Goal: Communication & Community: Answer question/provide support

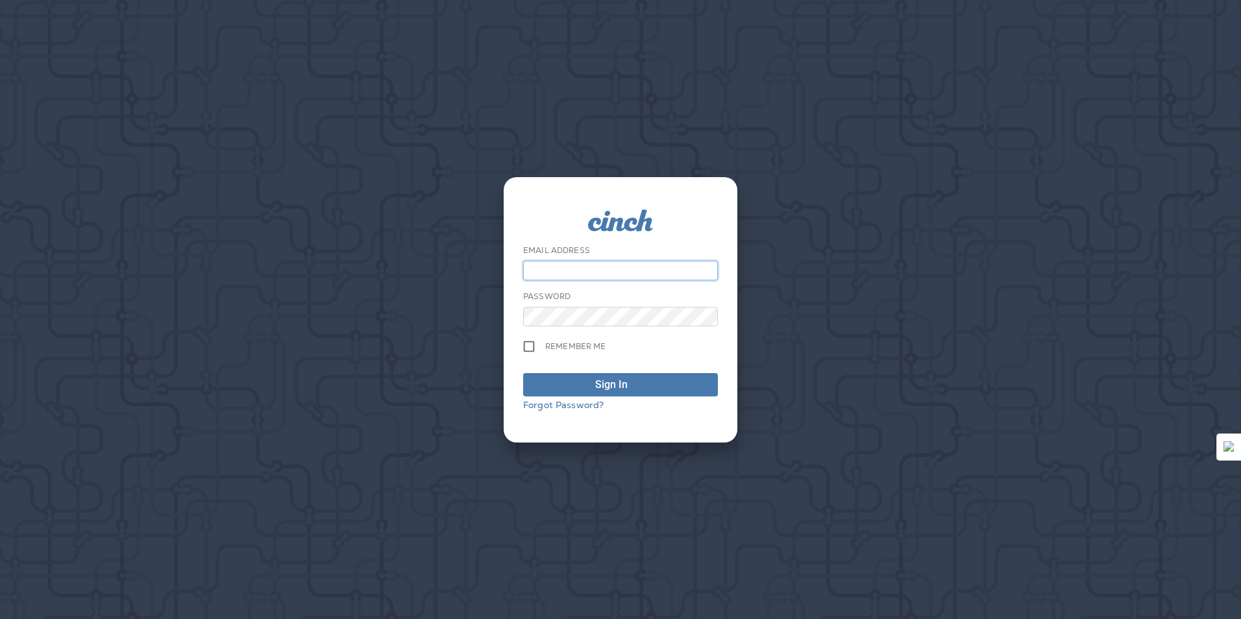
type input "**********"
click at [539, 387] on span "Sign In" at bounding box center [620, 385] width 180 height 16
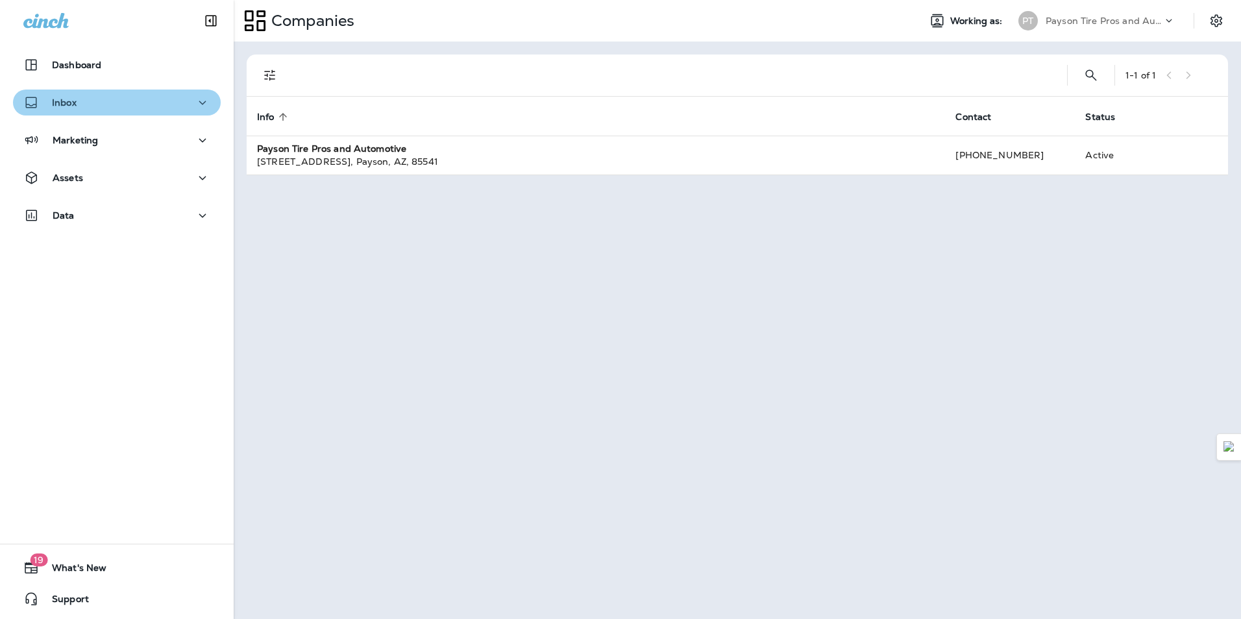
click at [154, 99] on div "Inbox" at bounding box center [116, 103] width 187 height 16
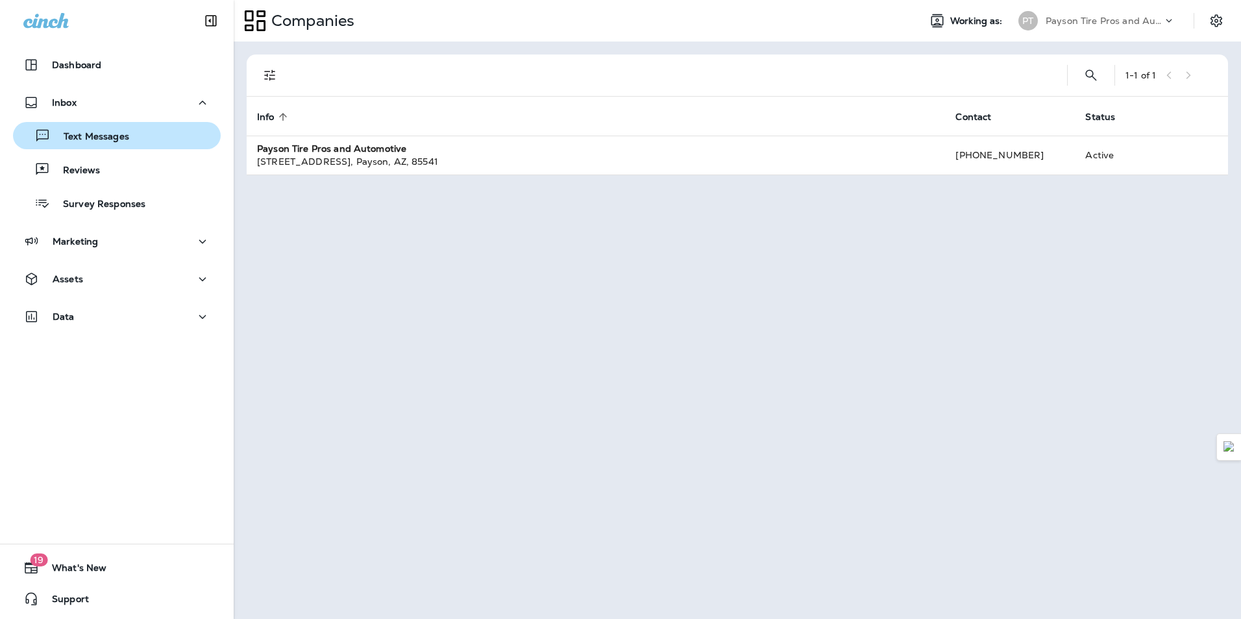
click at [140, 137] on div "Text Messages" at bounding box center [116, 135] width 197 height 19
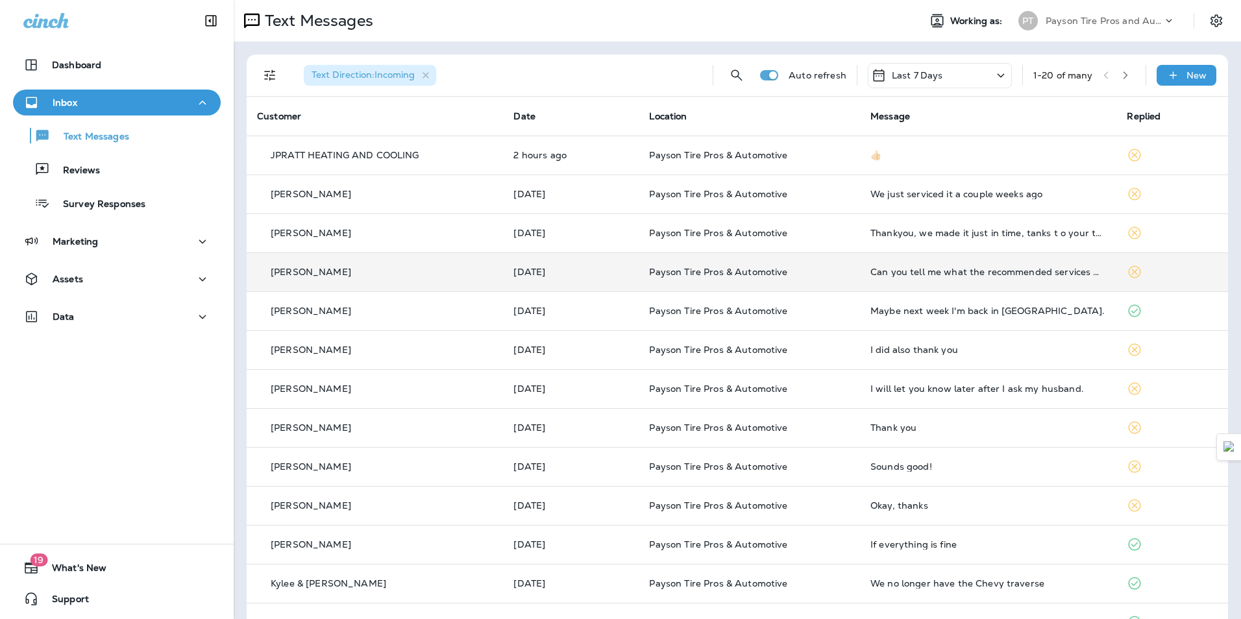
click at [860, 277] on td "Can you tell me what the recommended services where" at bounding box center [988, 272] width 256 height 39
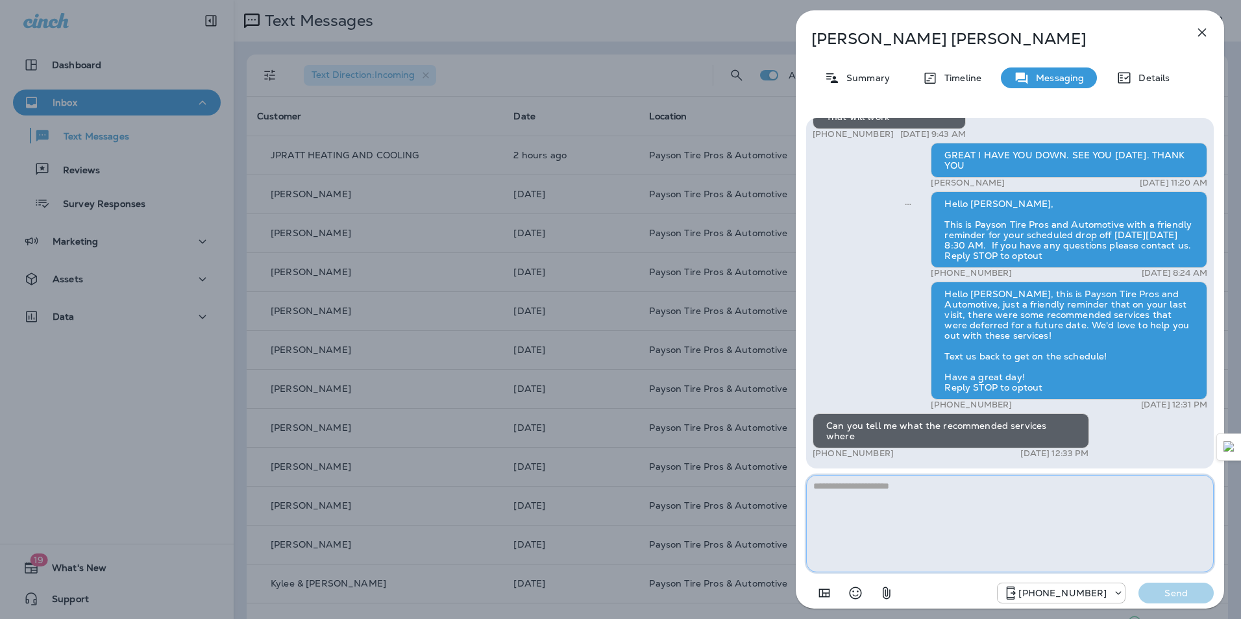
click at [1174, 524] on textarea at bounding box center [1010, 523] width 408 height 97
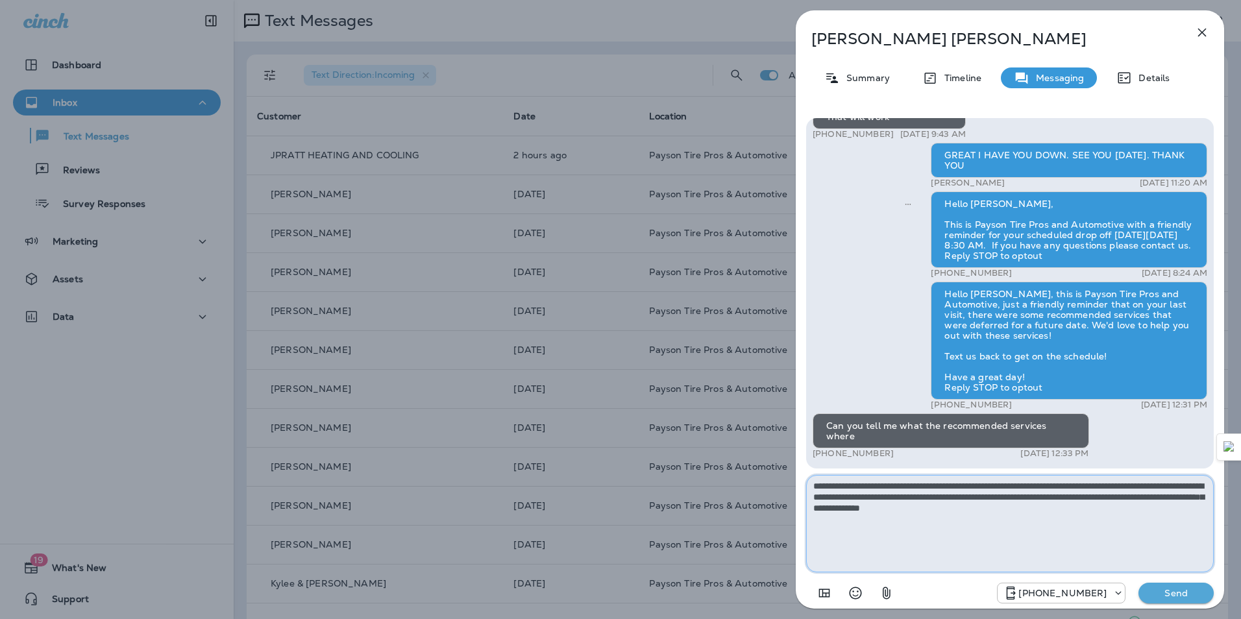
type textarea "**********"
click at [1163, 591] on p "Send" at bounding box center [1176, 593] width 55 height 12
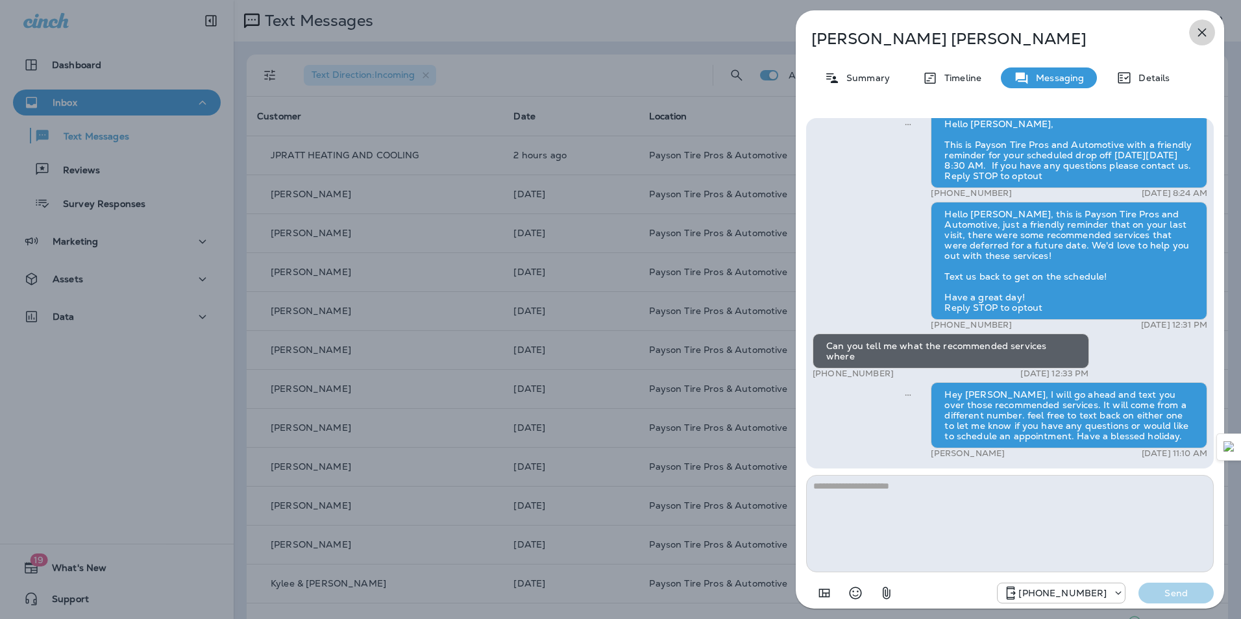
click at [1194, 31] on button "button" at bounding box center [1202, 32] width 26 height 26
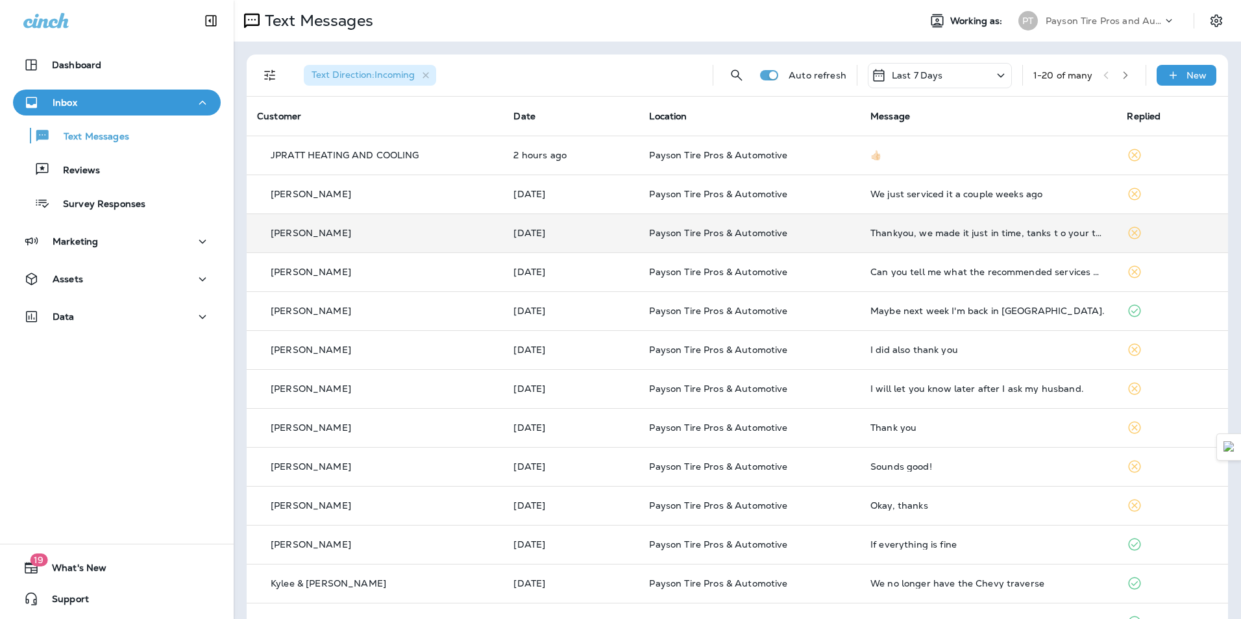
click at [1069, 243] on td "Thankyou, we made it just in time, tanks t o your team!!!!!" at bounding box center [988, 233] width 256 height 39
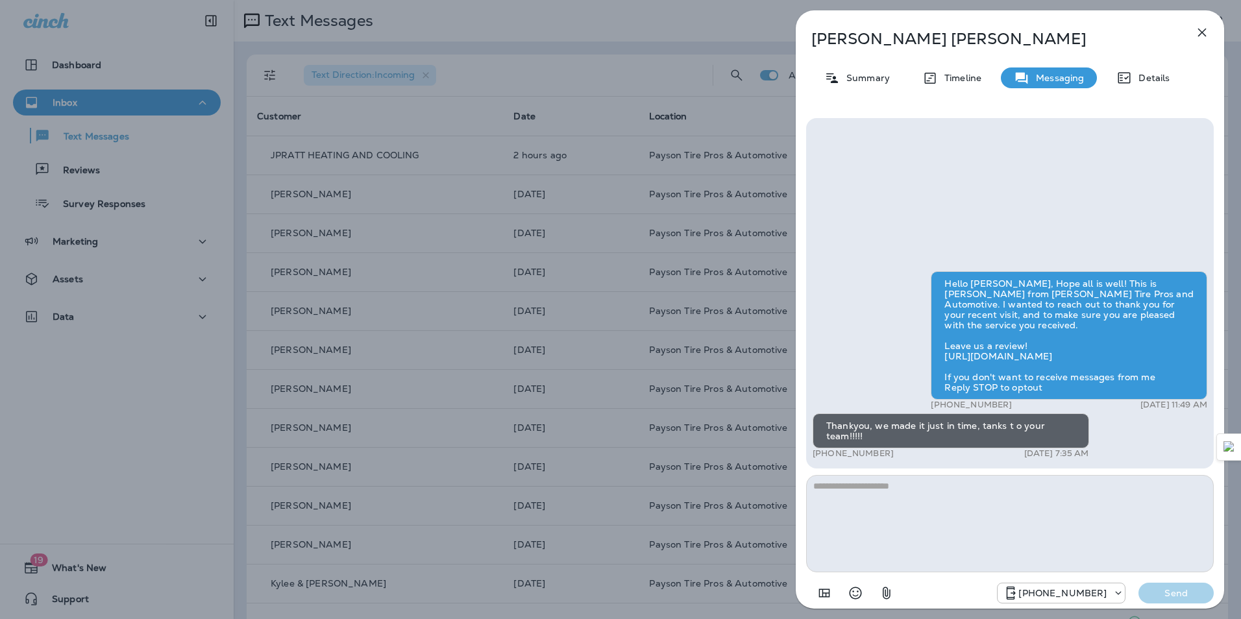
click at [1198, 38] on icon "button" at bounding box center [1202, 33] width 16 height 16
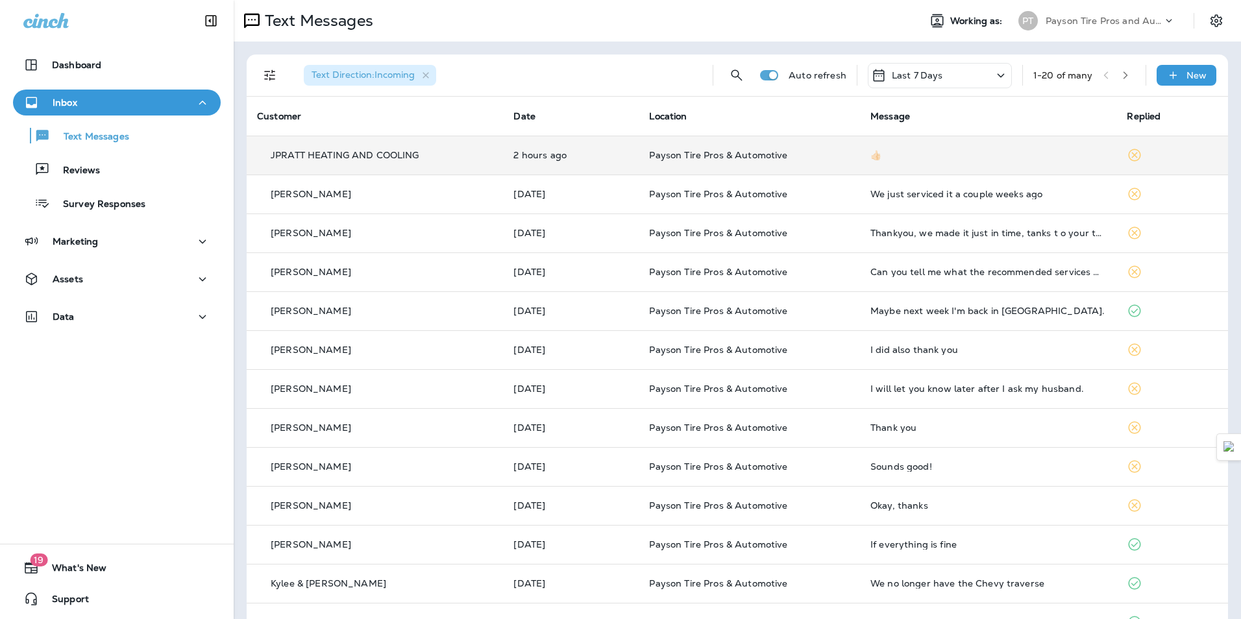
click at [1043, 166] on td "👍🏻" at bounding box center [988, 155] width 256 height 39
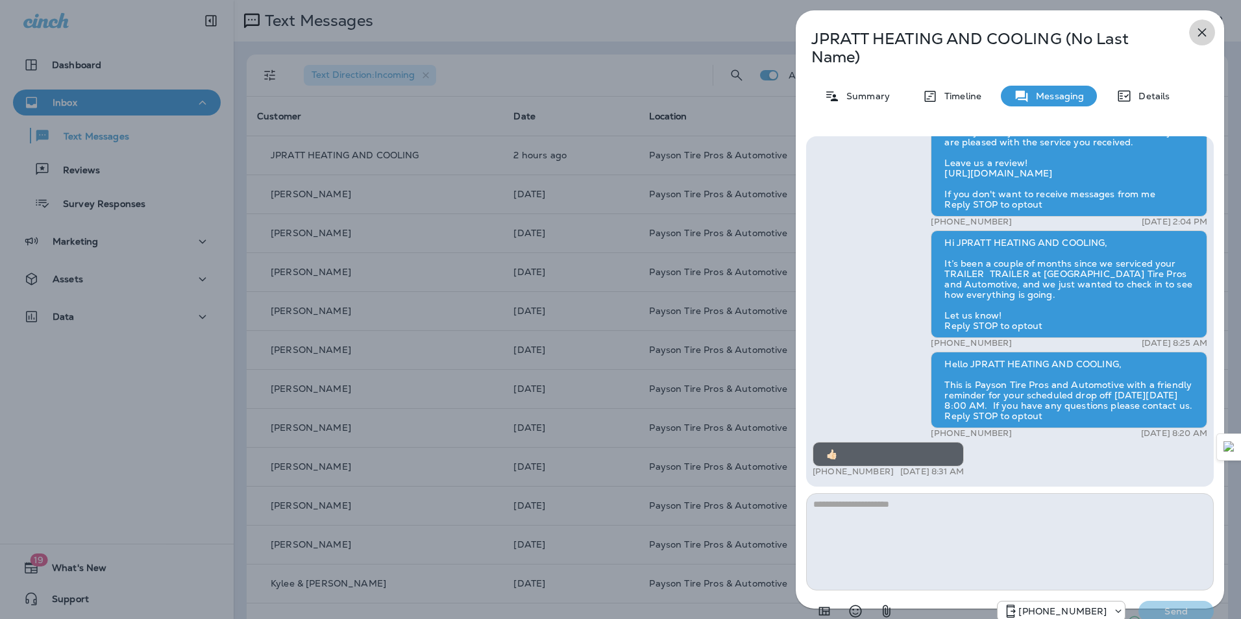
click at [1200, 31] on icon "button" at bounding box center [1202, 33] width 16 height 16
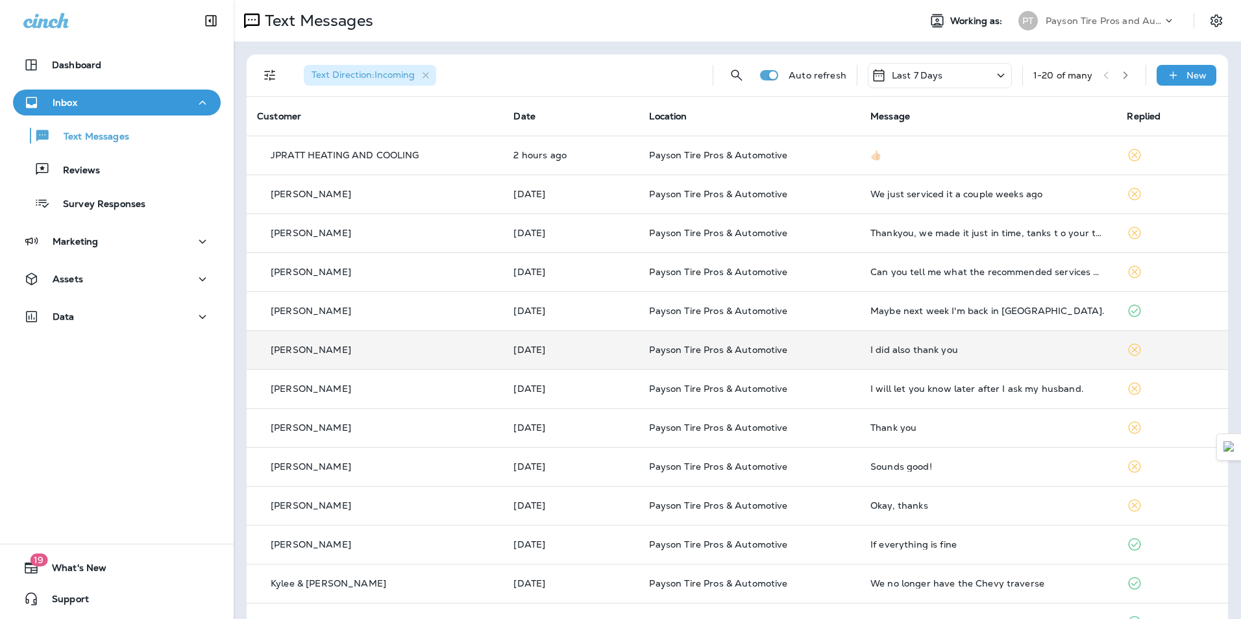
click at [1079, 342] on td "I did also thank you" at bounding box center [988, 349] width 256 height 39
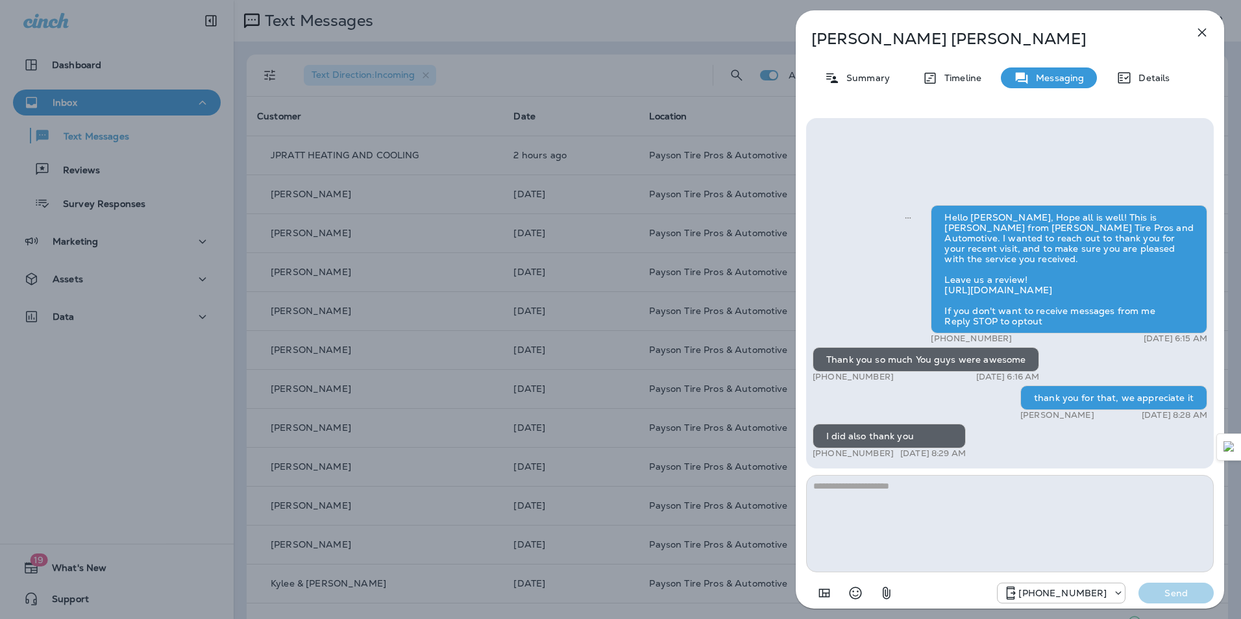
click at [1197, 38] on icon "button" at bounding box center [1202, 33] width 16 height 16
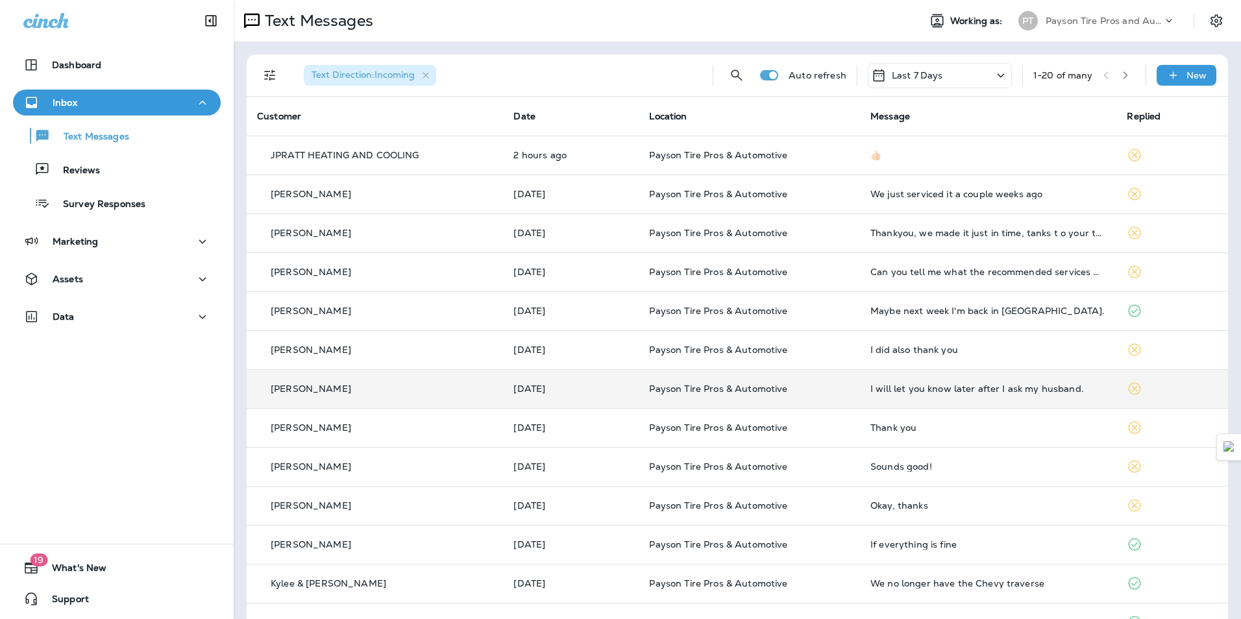
click at [1062, 389] on div "I will let you know later after I ask my husband." at bounding box center [988, 389] width 236 height 10
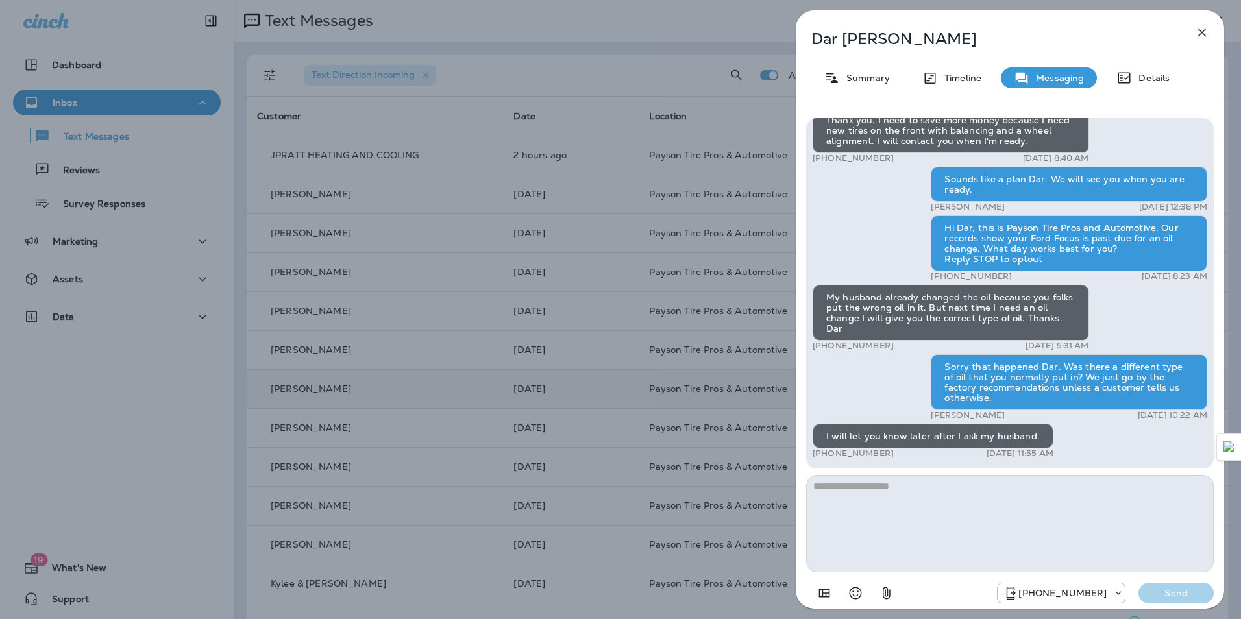
click at [1204, 31] on icon "button" at bounding box center [1202, 33] width 8 height 8
